Goal: Transaction & Acquisition: Download file/media

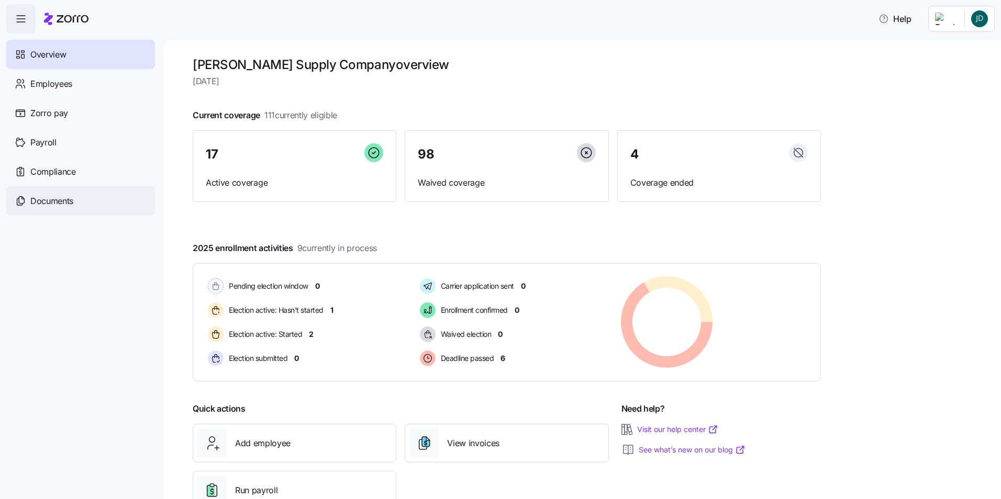
click at [64, 199] on span "Documents" at bounding box center [51, 201] width 43 height 13
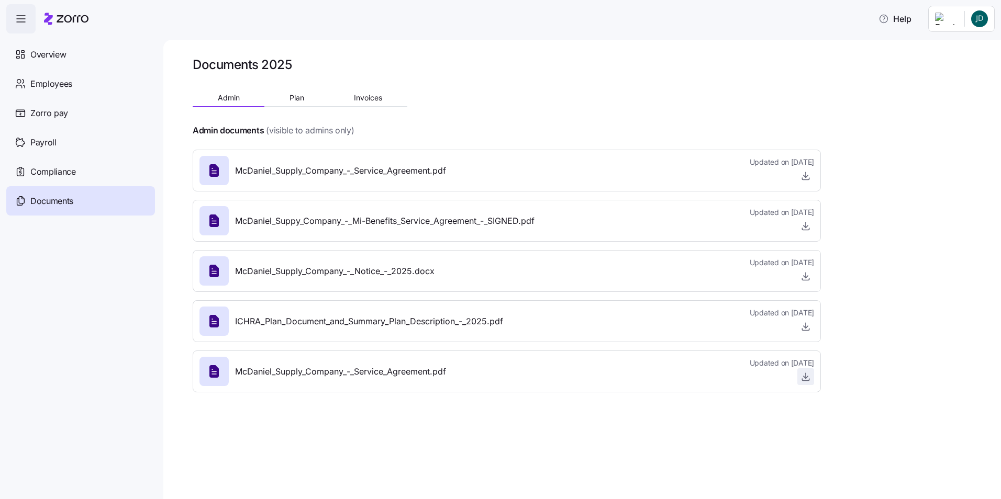
click at [805, 373] on icon "button" at bounding box center [806, 377] width 10 height 10
